Goal: Task Accomplishment & Management: Complete application form

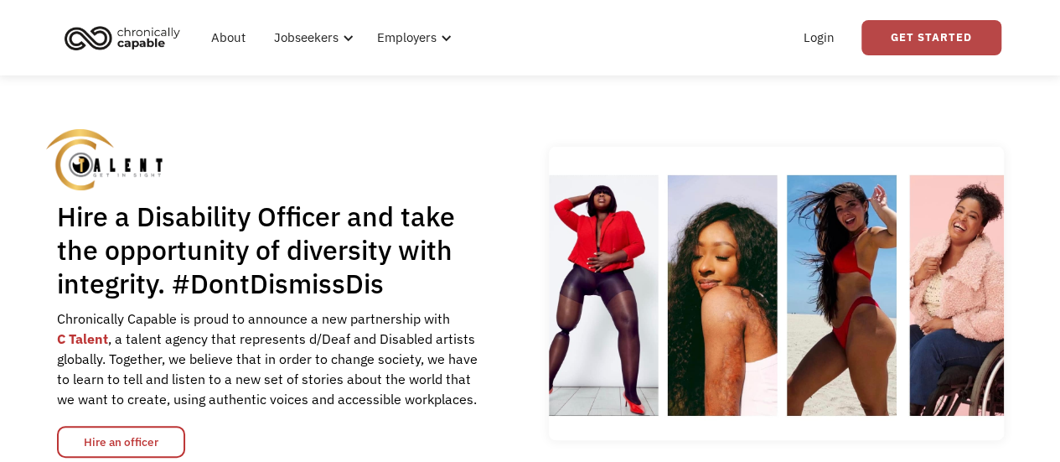
click at [927, 39] on link "Get Started" at bounding box center [931, 37] width 140 height 35
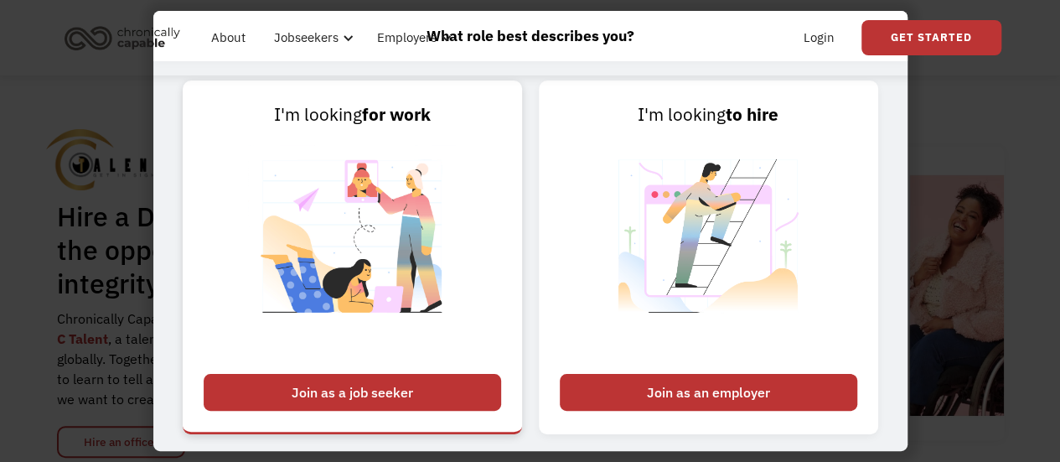
click at [382, 390] on div "Join as a job seeker" at bounding box center [352, 392] width 297 height 37
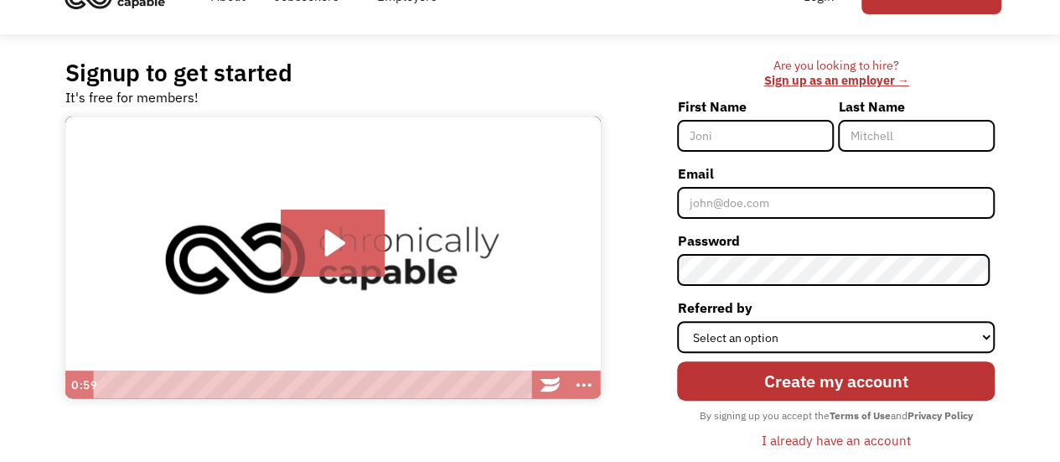
scroll to position [80, 0]
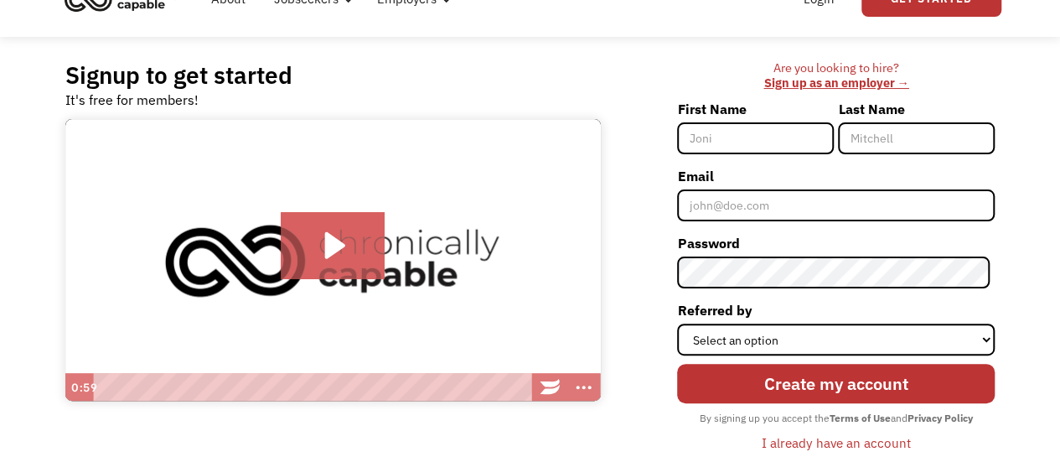
click at [710, 140] on input "First Name" at bounding box center [755, 138] width 157 height 32
type input "JaKe"
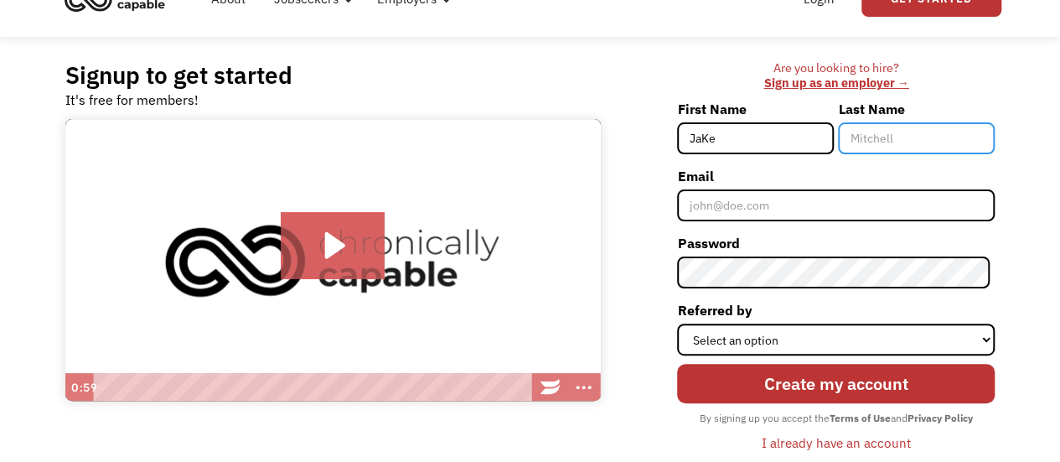
type input "Weisz"
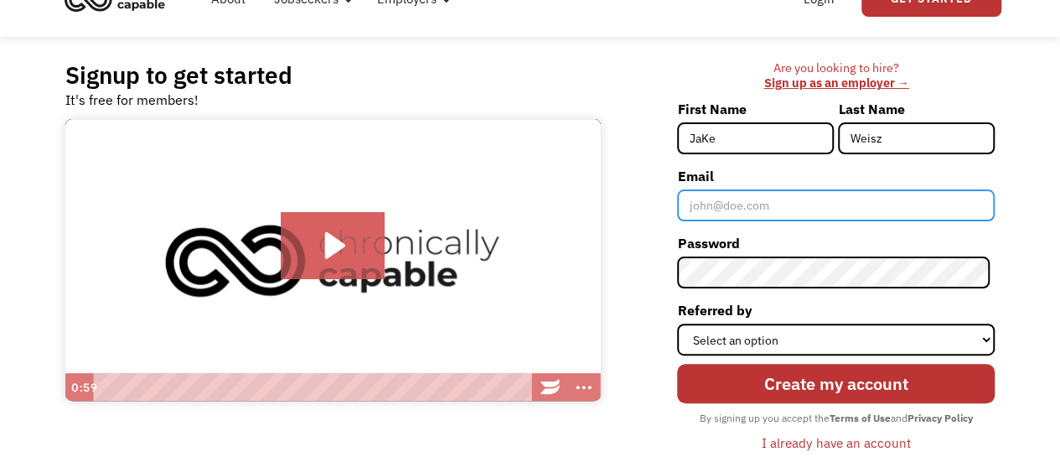
click at [734, 208] on input "Email" at bounding box center [835, 205] width 317 height 32
type input "[EMAIL_ADDRESS][DOMAIN_NAME]"
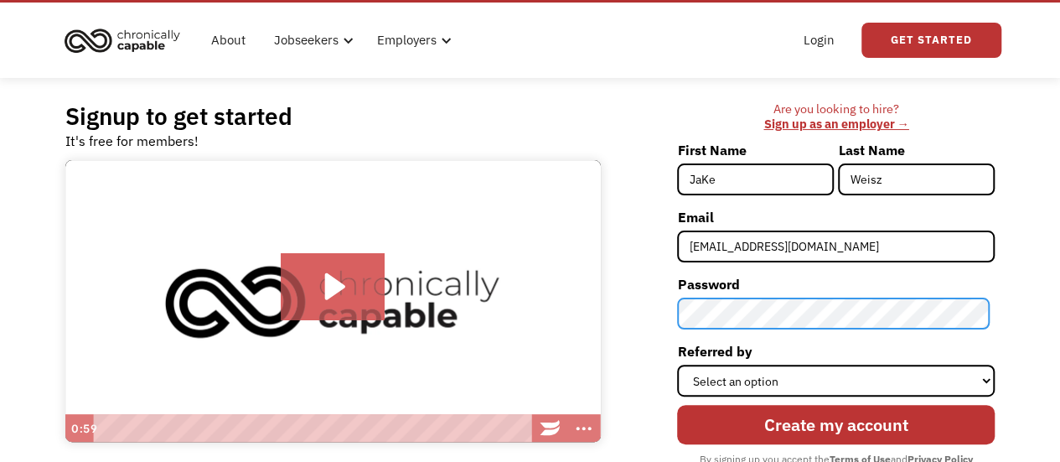
scroll to position [47, 0]
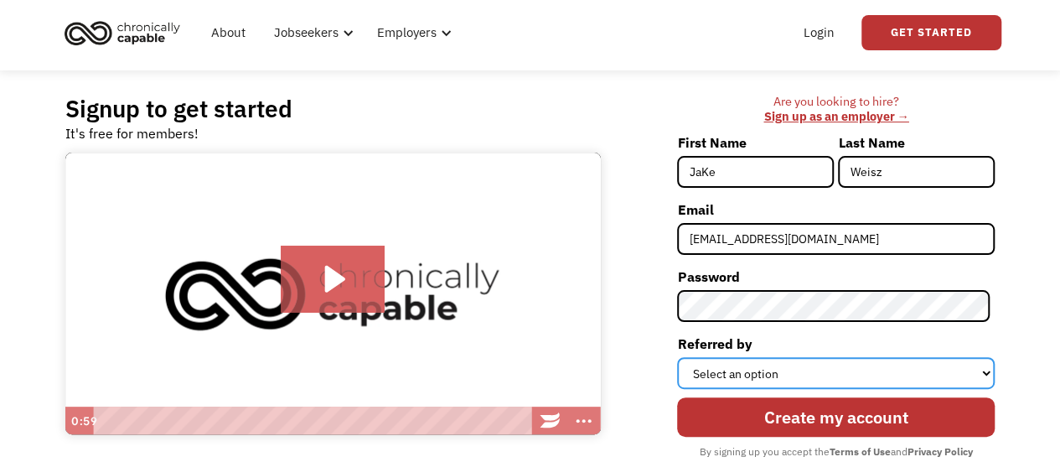
click at [725, 374] on select "Select an option Instagram Facebook Twitter Search Engine News Article Word of …" at bounding box center [835, 373] width 317 height 32
select select "Other"
click at [682, 357] on select "Select an option Instagram Facebook Twitter Search Engine News Article Word of …" at bounding box center [835, 373] width 317 height 32
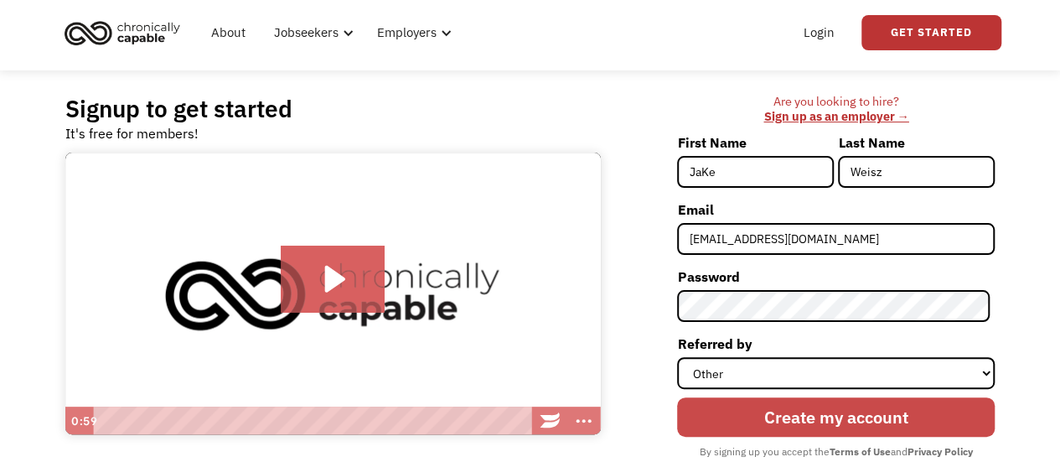
click at [844, 416] on input "Create my account" at bounding box center [835, 416] width 317 height 39
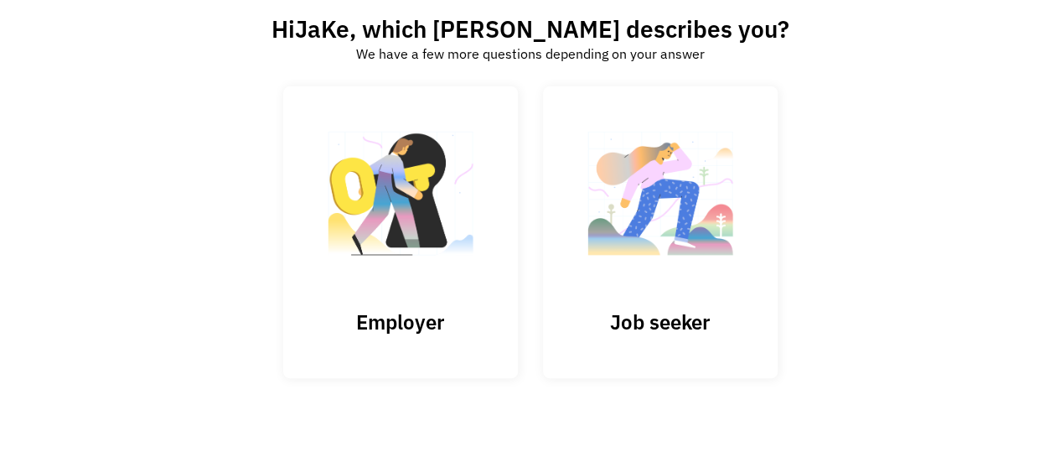
scroll to position [111, 0]
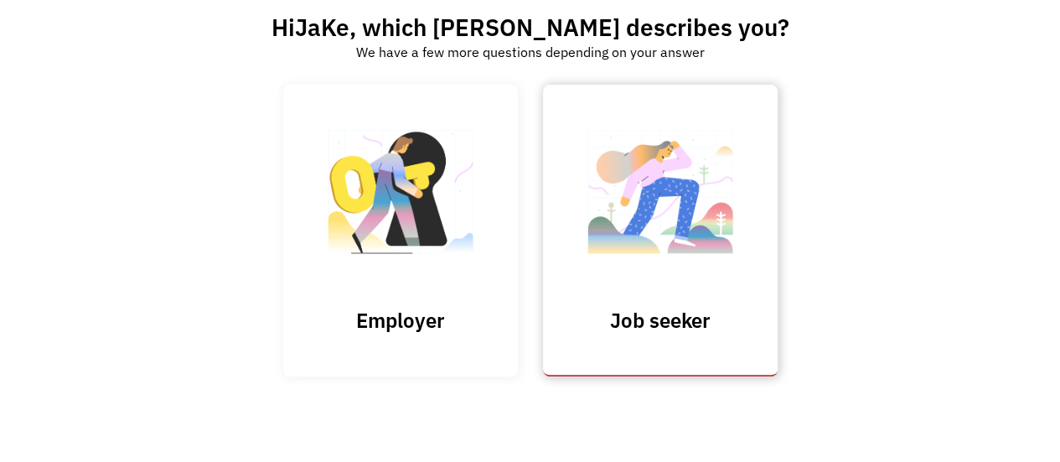
click at [702, 190] on img at bounding box center [660, 199] width 168 height 163
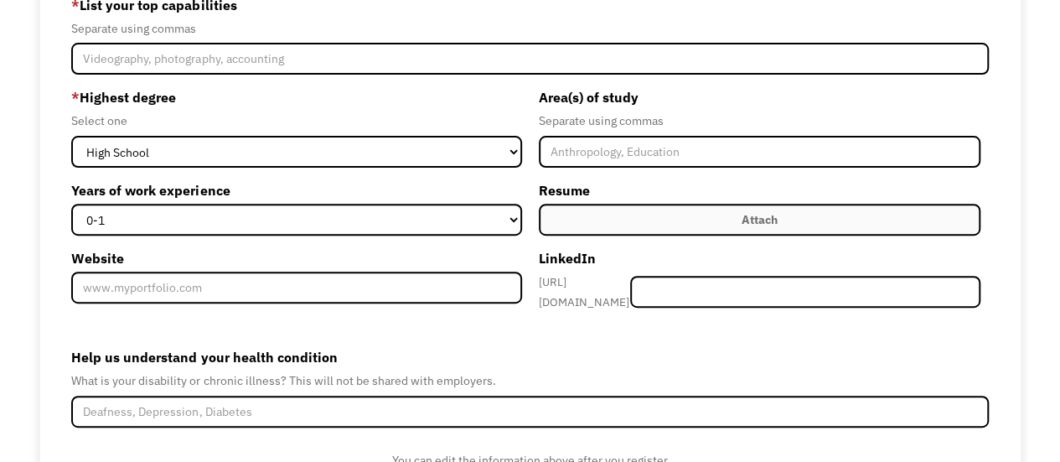
scroll to position [227, 0]
